Goal: Obtain resource: Obtain resource

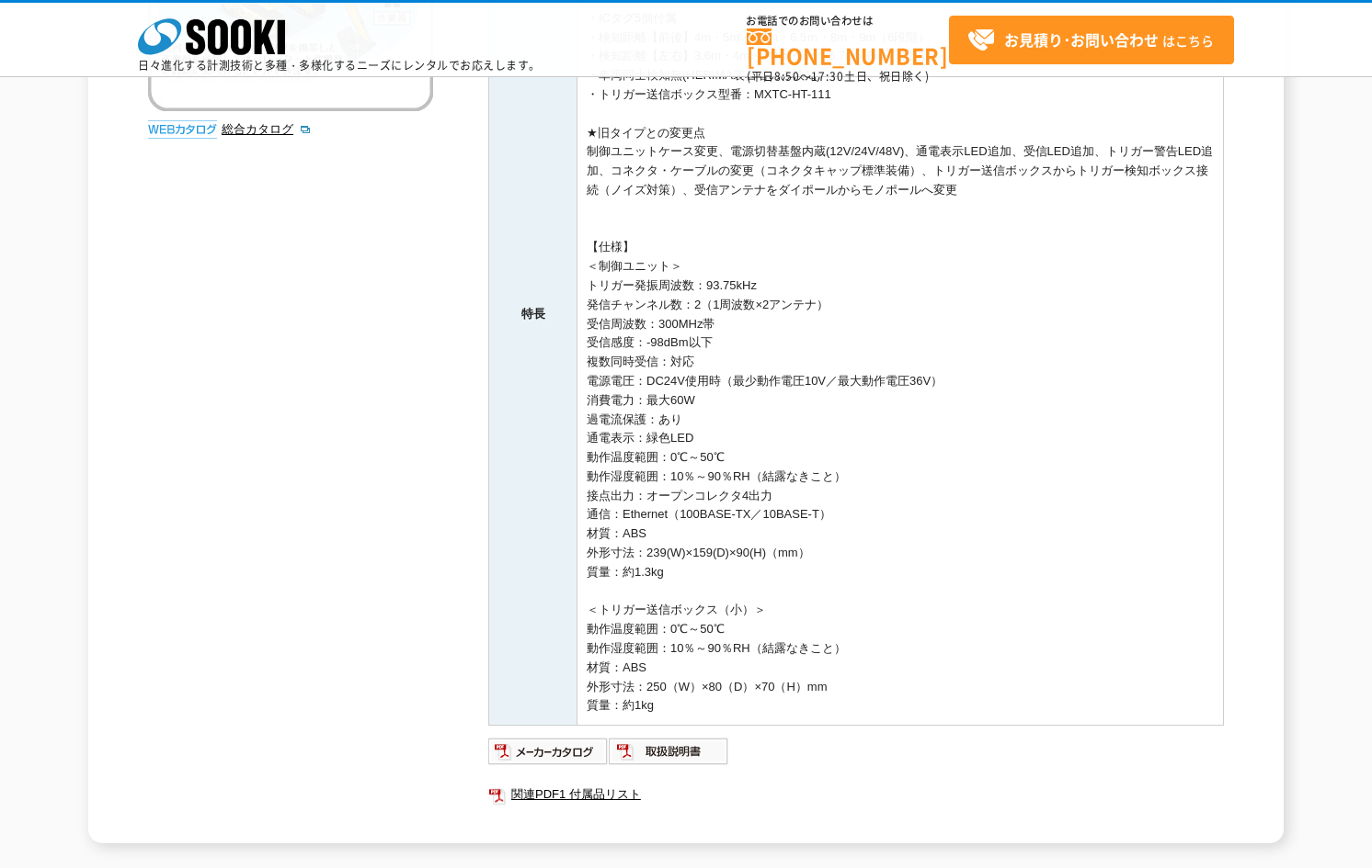
scroll to position [459, 0]
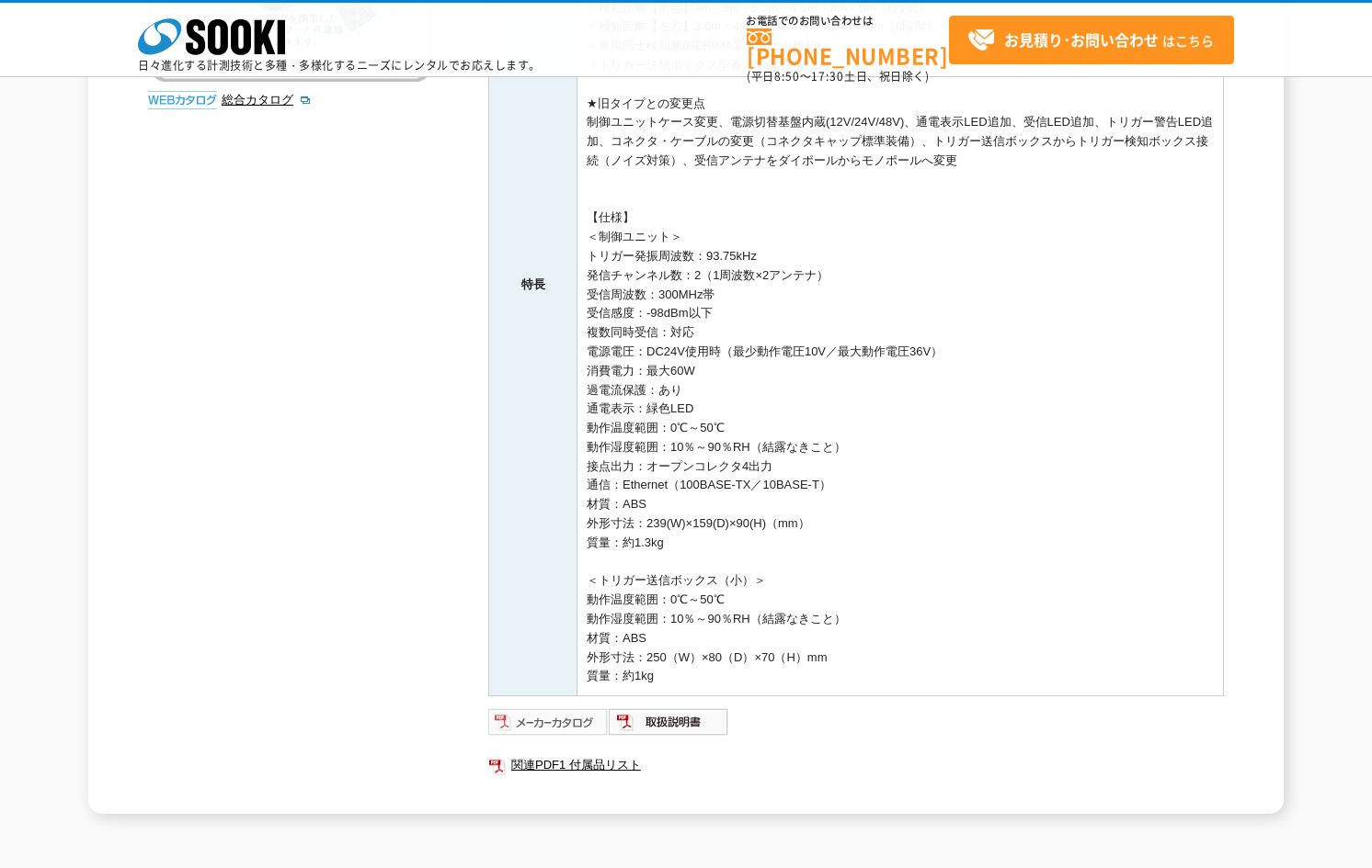
click at [560, 723] on img at bounding box center [548, 723] width 120 height 29
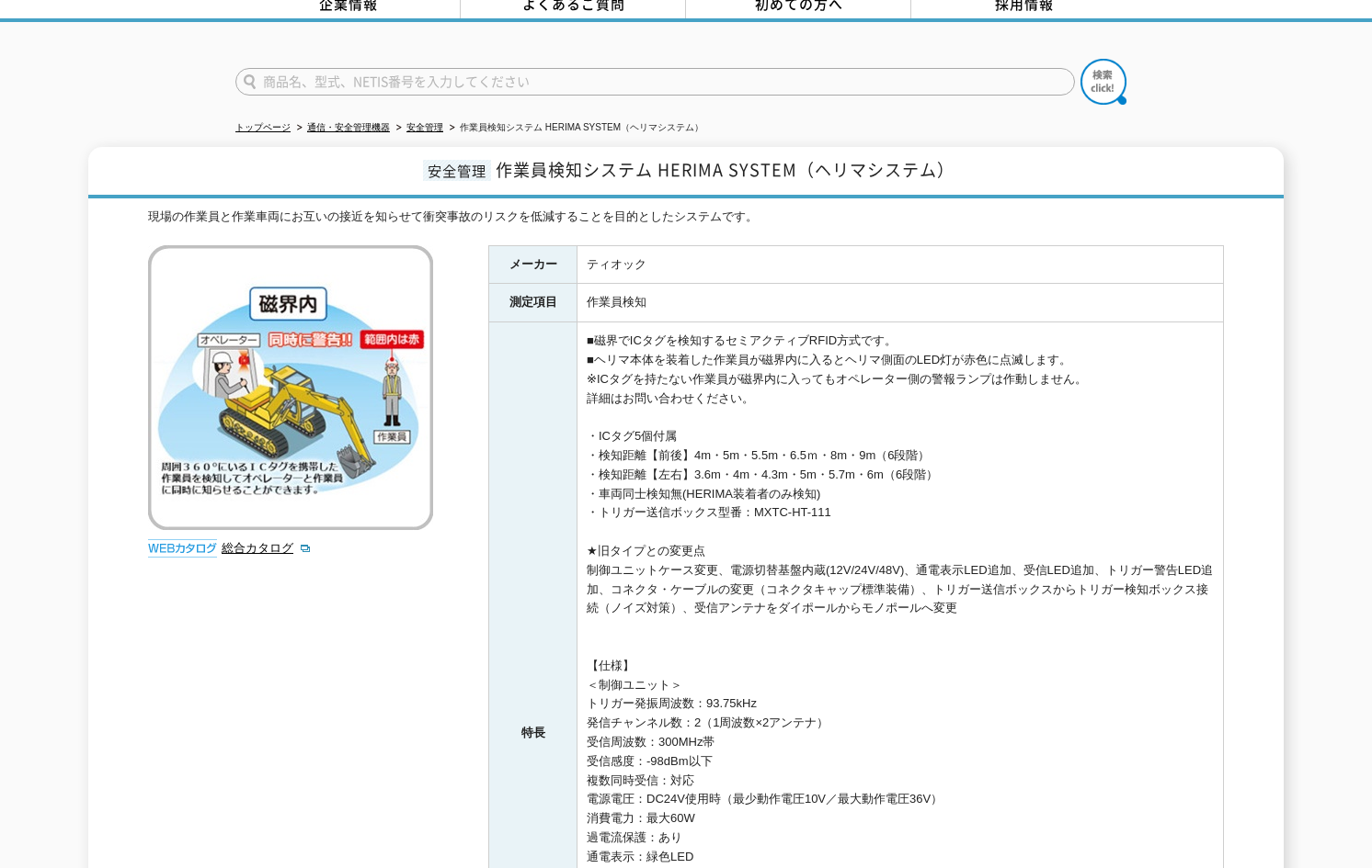
scroll to position [0, 0]
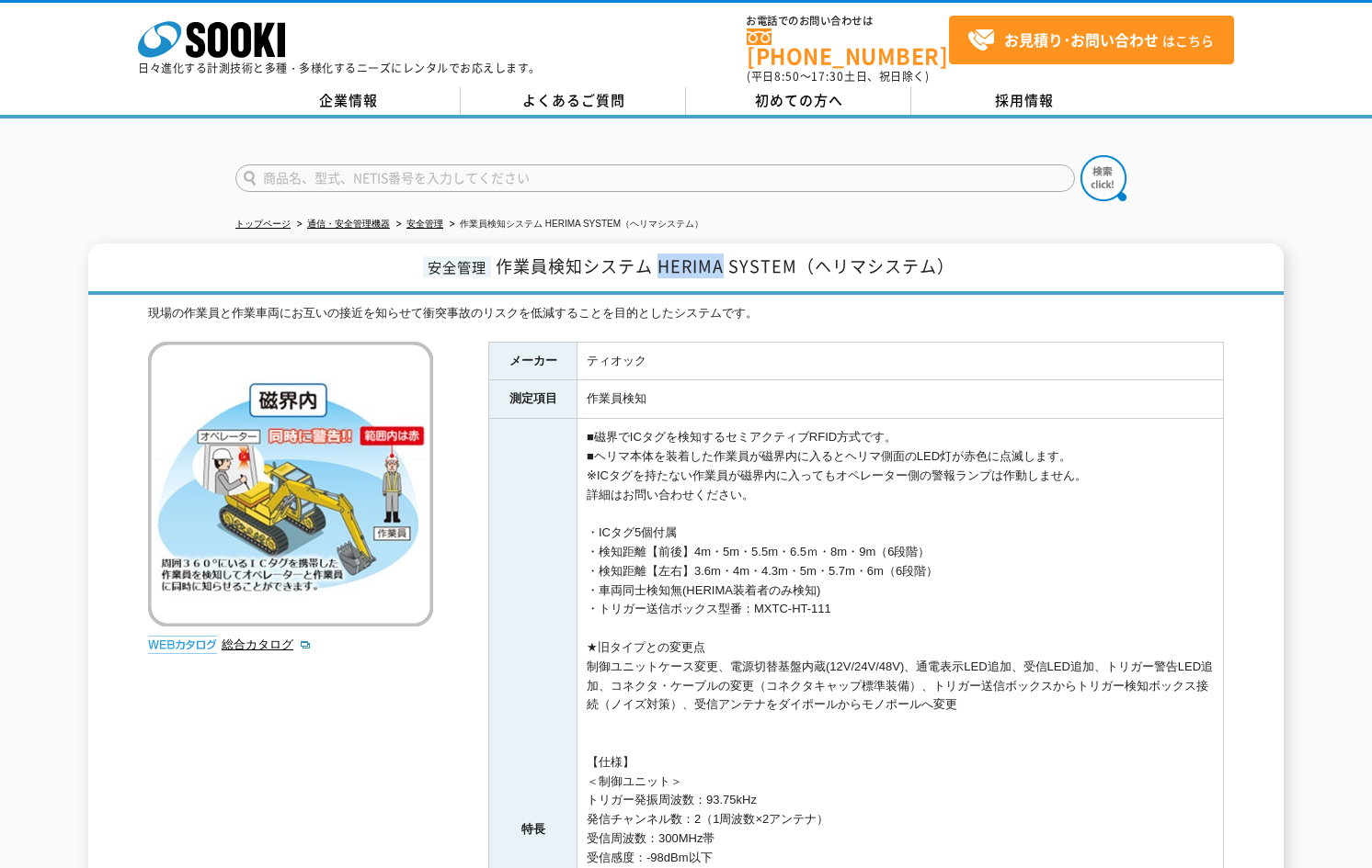
drag, startPoint x: 661, startPoint y: 254, endPoint x: 724, endPoint y: 259, distance: 63.2
click at [724, 259] on span "作業員検知システム HERIMA SYSTEM（ヘリマシステム）" at bounding box center [725, 265] width 458 height 25
drag, startPoint x: 724, startPoint y: 259, endPoint x: 681, endPoint y: 257, distance: 43.0
copy span "HERIMA"
click at [823, 206] on ul "トップページ 通信・安全管理機器 安全管理 作業員検知システム HERIMA SYSTEM（ヘリマシステム）" at bounding box center [686, 224] width 901 height 37
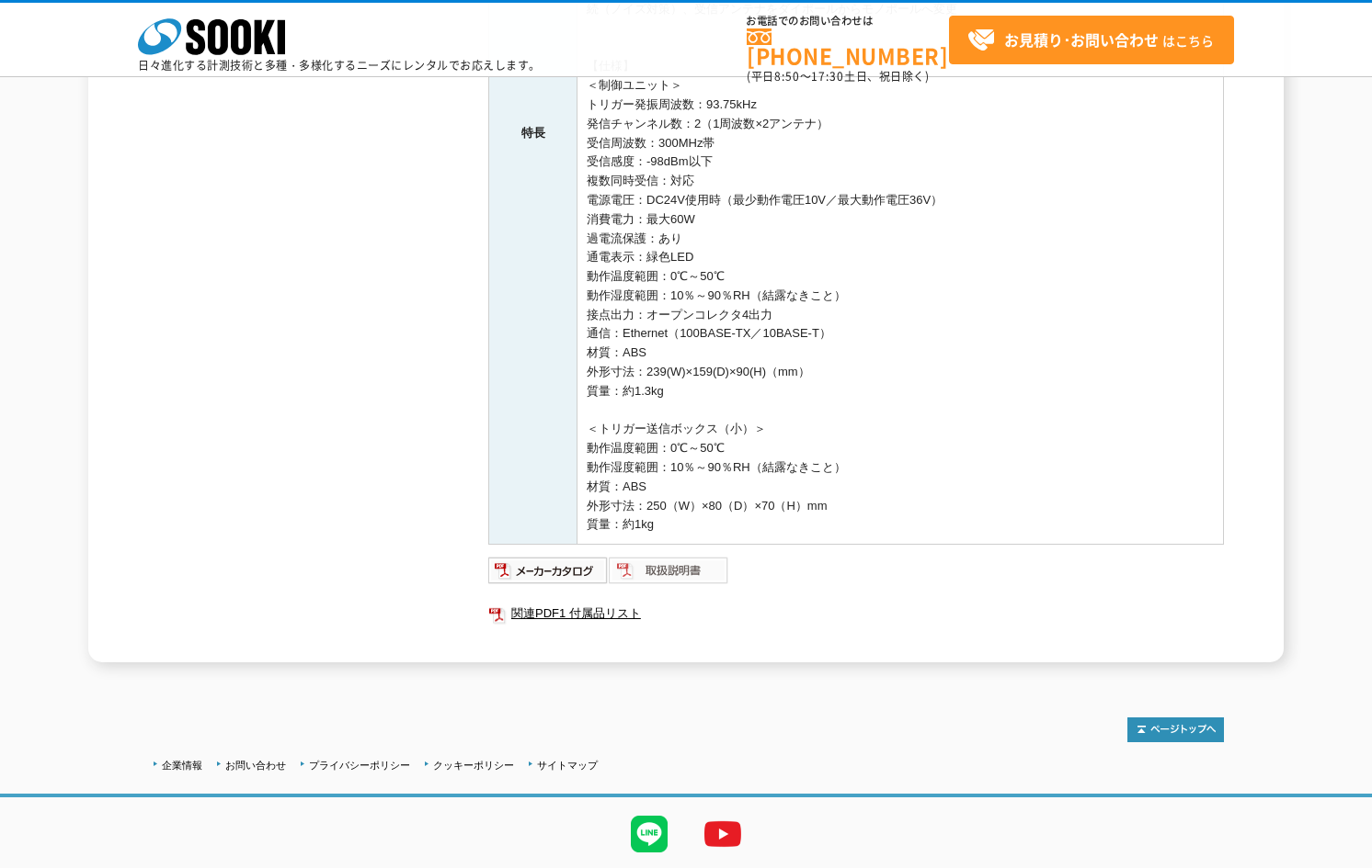
scroll to position [643, 0]
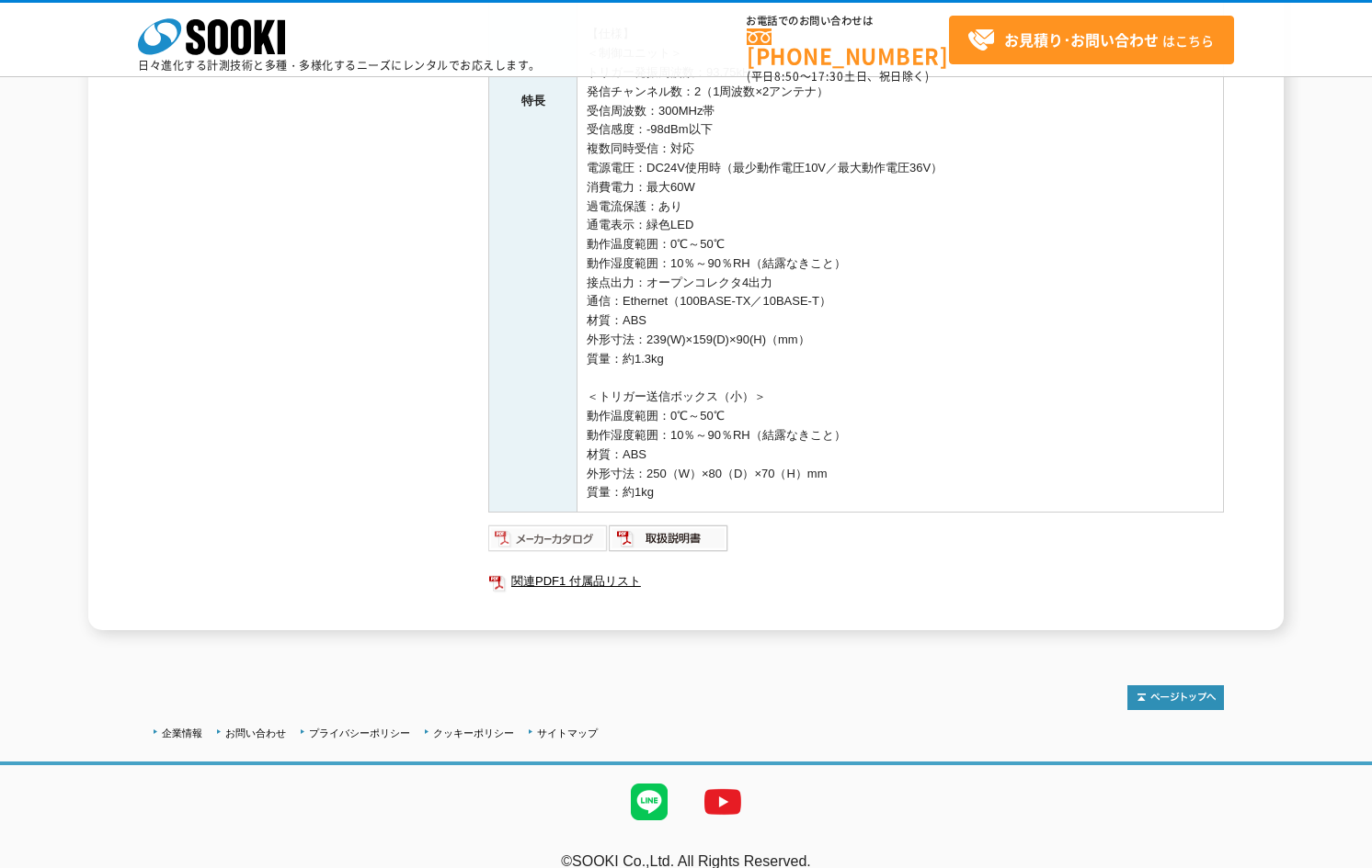
click at [578, 535] on img at bounding box center [548, 539] width 120 height 29
